Goal: Information Seeking & Learning: Understand process/instructions

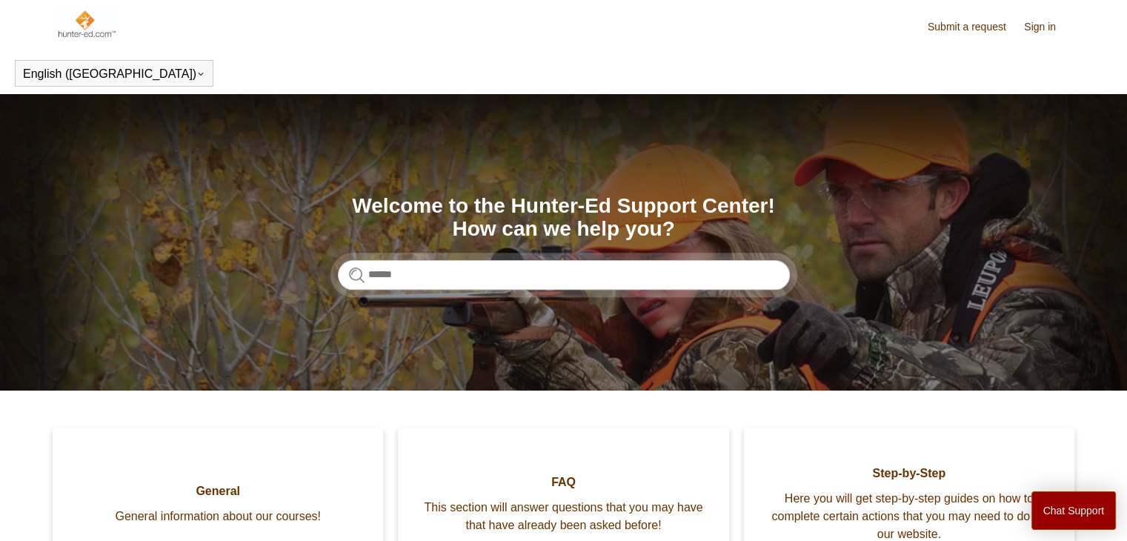
click at [1036, 27] on link "Sign in" at bounding box center [1047, 27] width 47 height 16
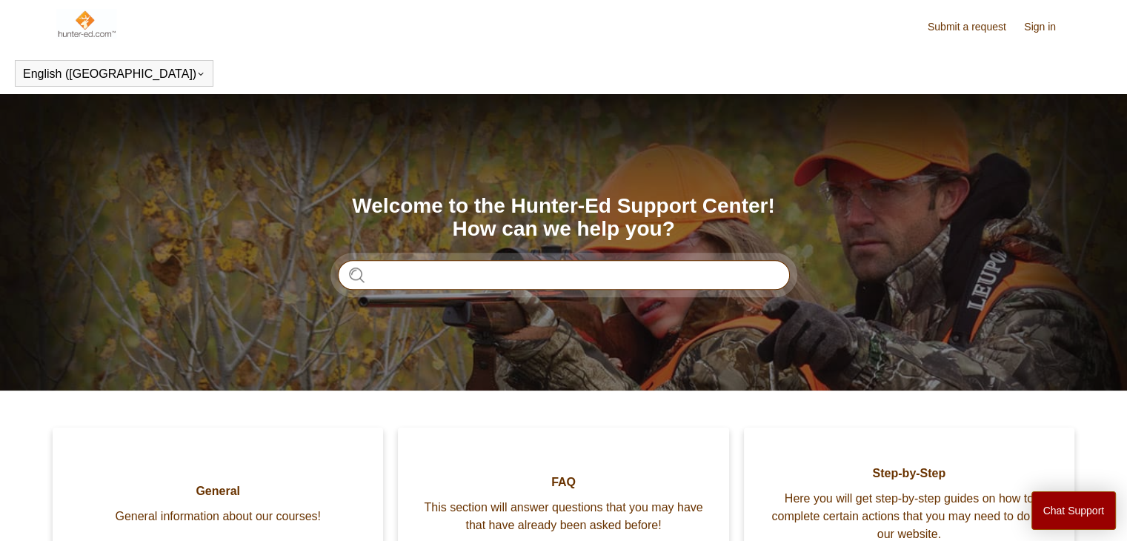
click at [543, 277] on input "Search" at bounding box center [564, 275] width 452 height 30
type input "**********"
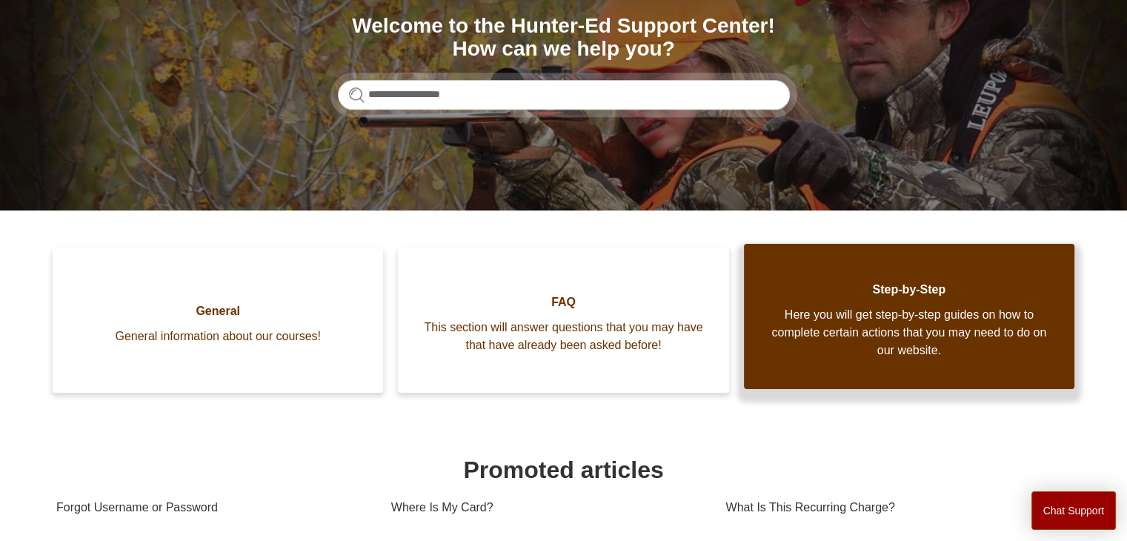
scroll to position [222, 0]
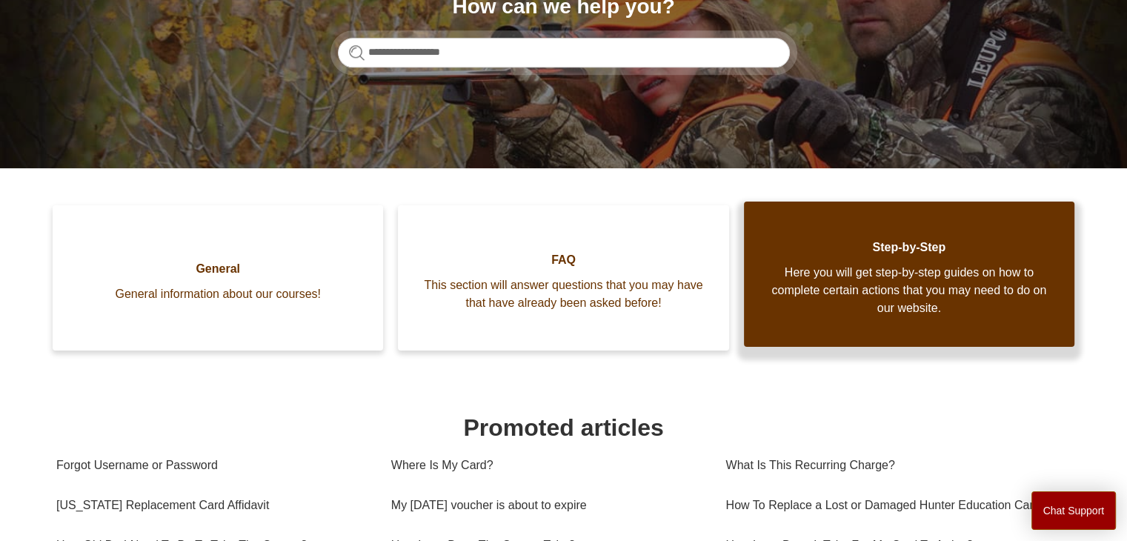
click at [884, 297] on span "Here you will get step-by-step guides on how to complete certain actions that y…" at bounding box center [909, 290] width 286 height 53
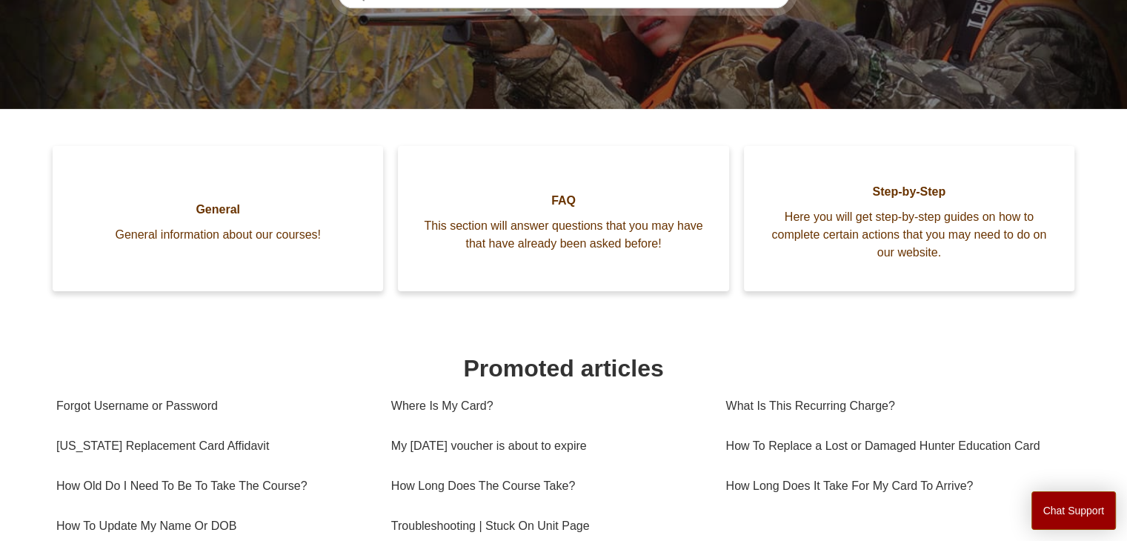
scroll to position [403, 0]
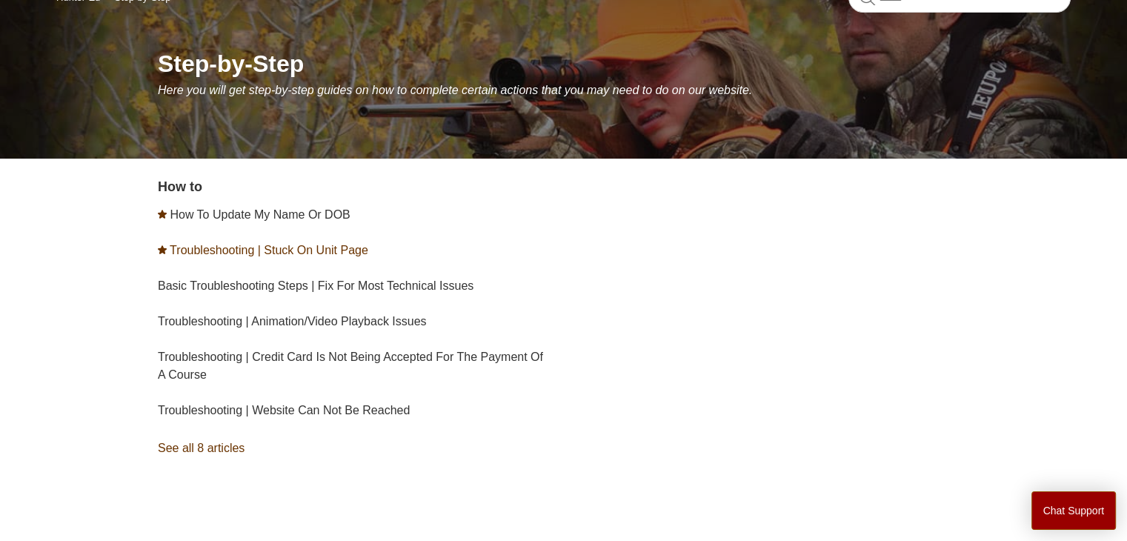
scroll to position [219, 0]
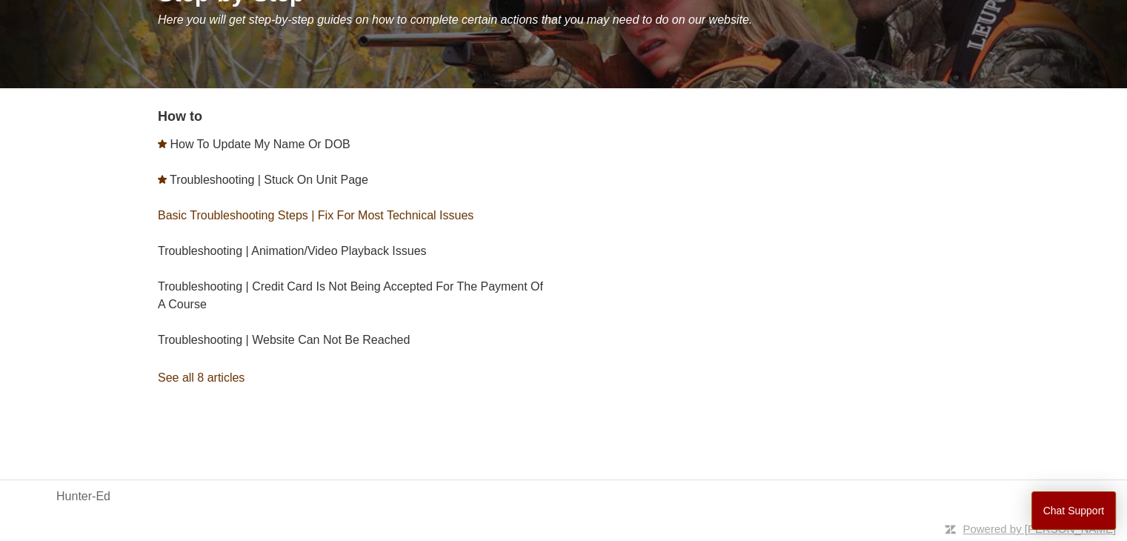
click at [282, 219] on link "Basic Troubleshooting Steps | Fix For Most Technical Issues" at bounding box center [316, 215] width 316 height 13
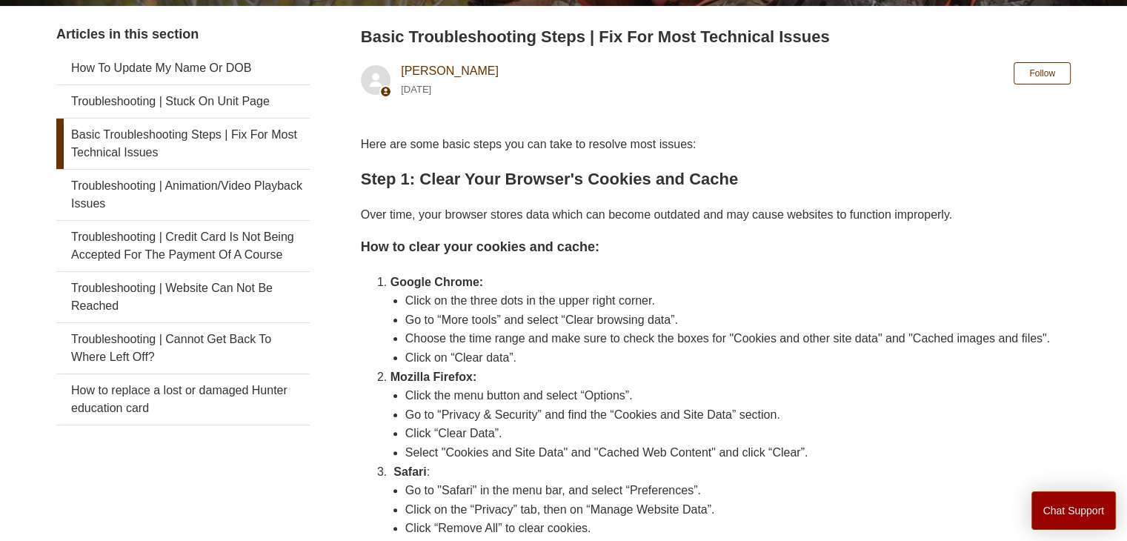
scroll to position [148, 0]
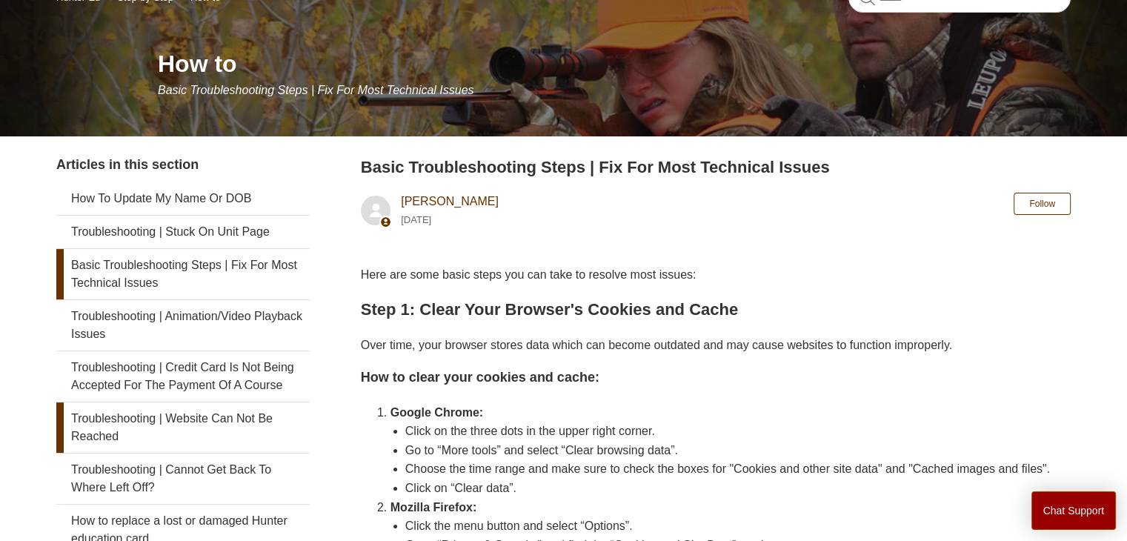
click at [267, 440] on link "Troubleshooting | Website Can Not Be Reached" at bounding box center [183, 428] width 254 height 50
